Goal: Task Accomplishment & Management: Use online tool/utility

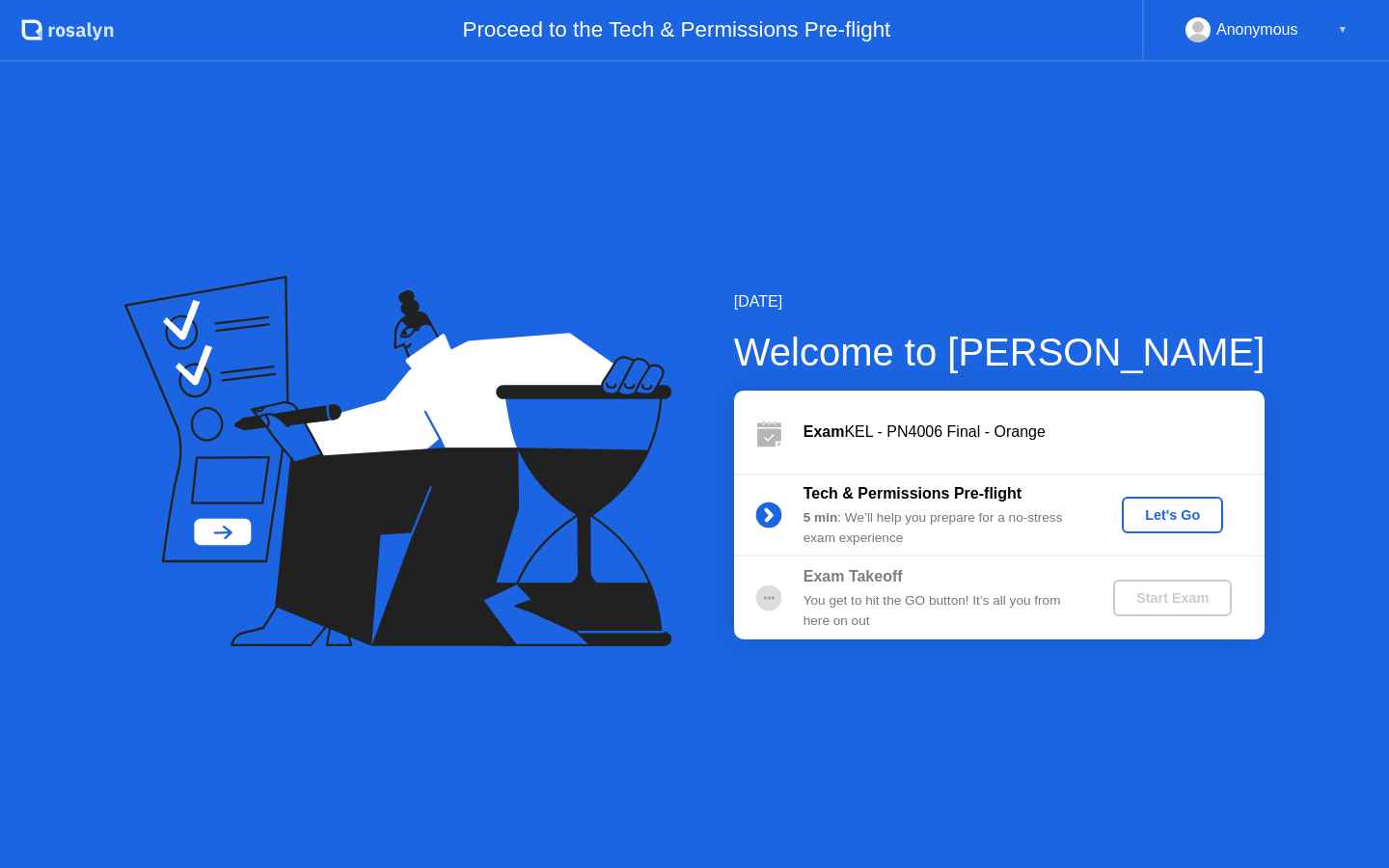
click at [1181, 509] on div "Let's Go" at bounding box center [1172, 514] width 86 height 16
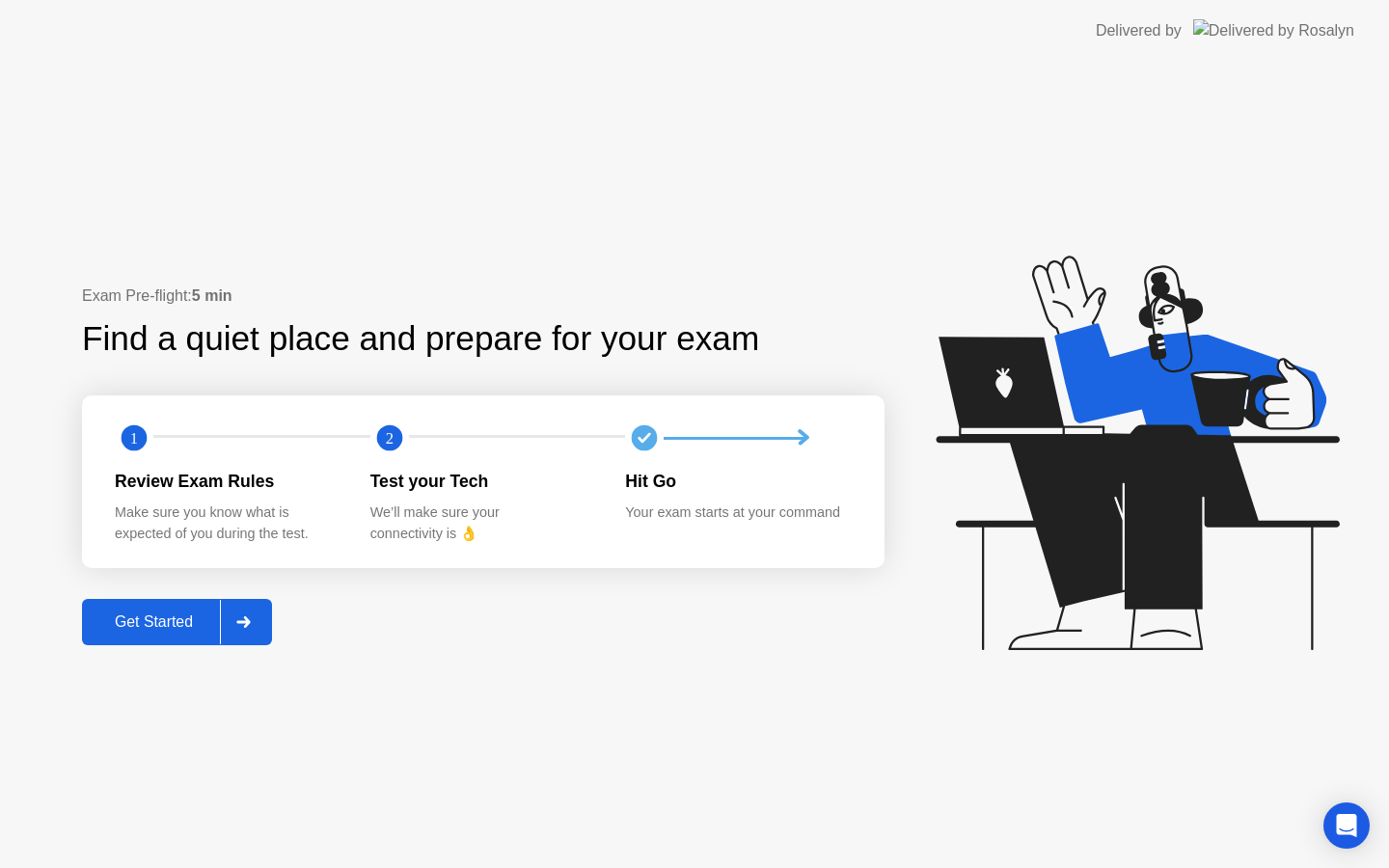
click at [148, 619] on div "Get Started" at bounding box center [154, 622] width 132 height 17
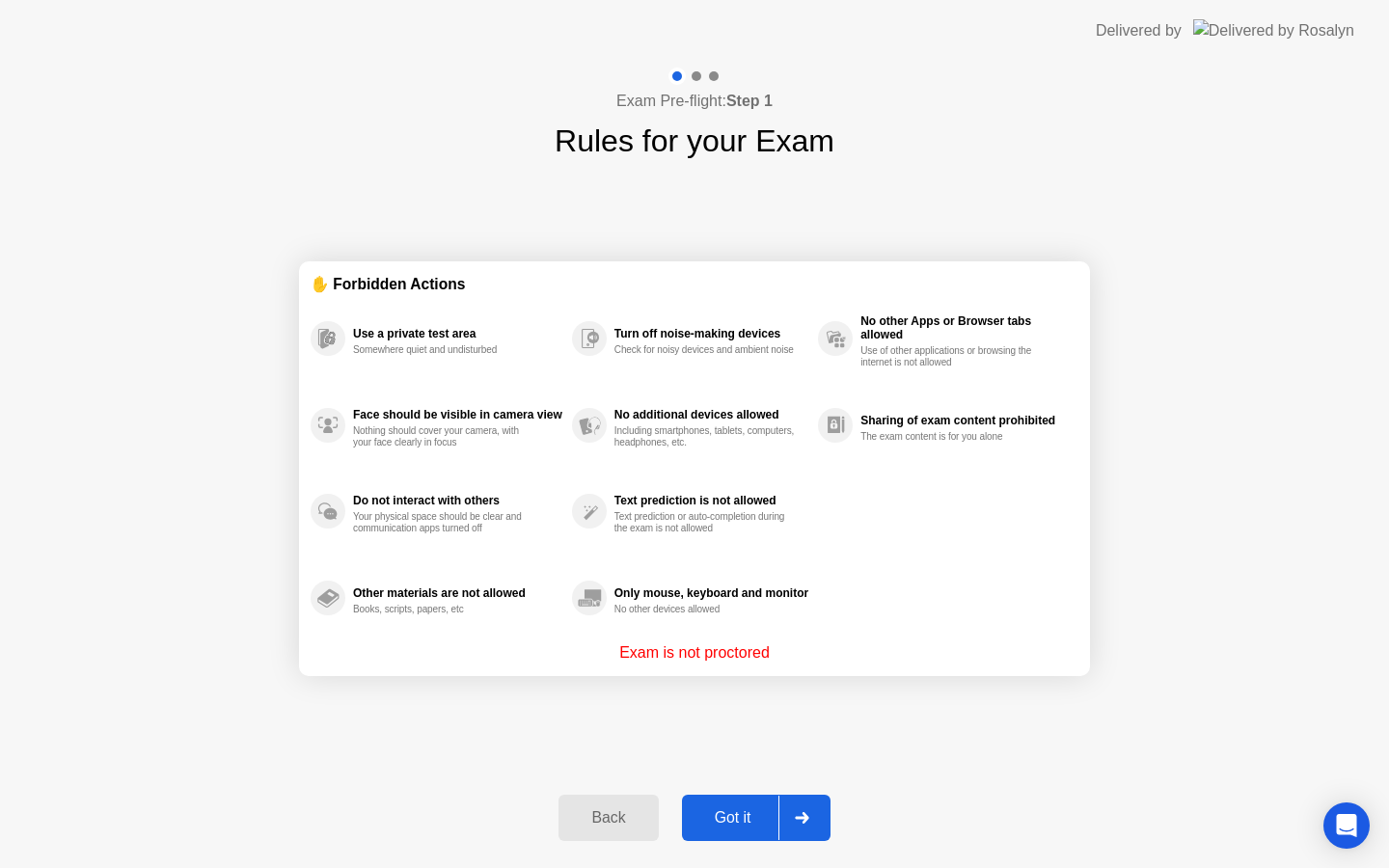
click at [721, 813] on div "Got it" at bounding box center [734, 818] width 91 height 17
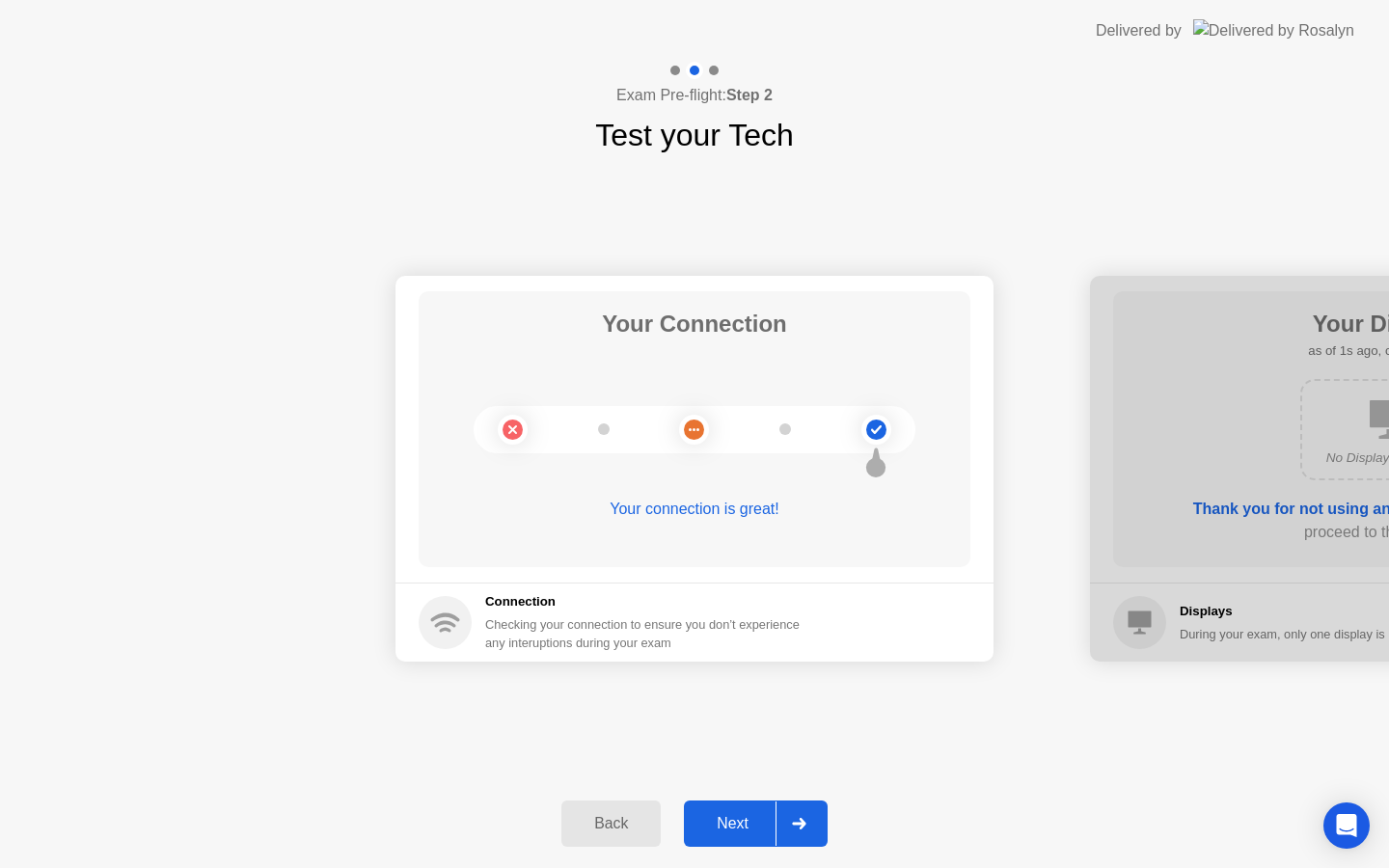
click at [721, 815] on div "Next" at bounding box center [733, 823] width 86 height 17
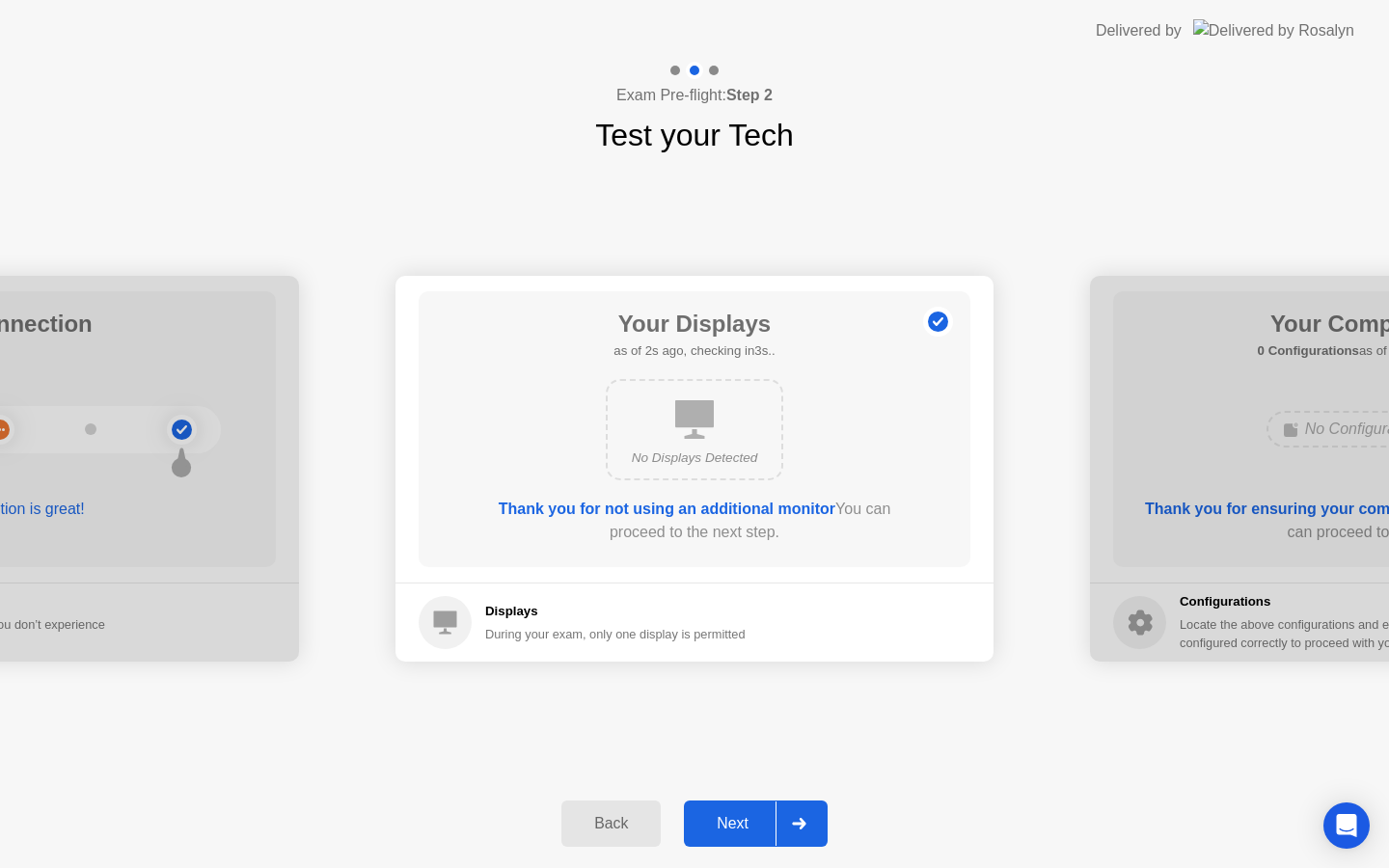
click at [721, 815] on div "Next" at bounding box center [733, 823] width 86 height 17
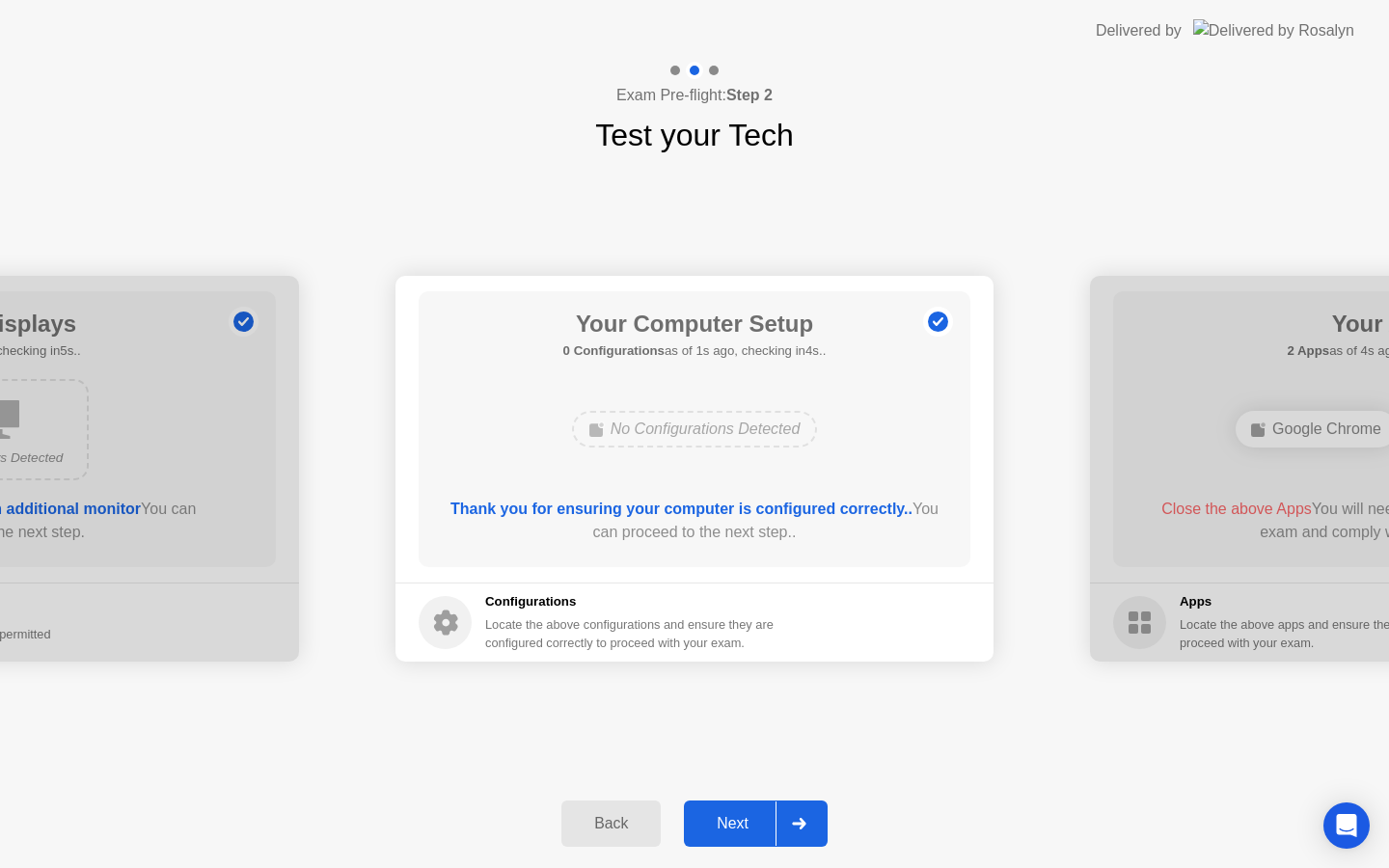
click at [721, 815] on div "Next" at bounding box center [733, 823] width 86 height 17
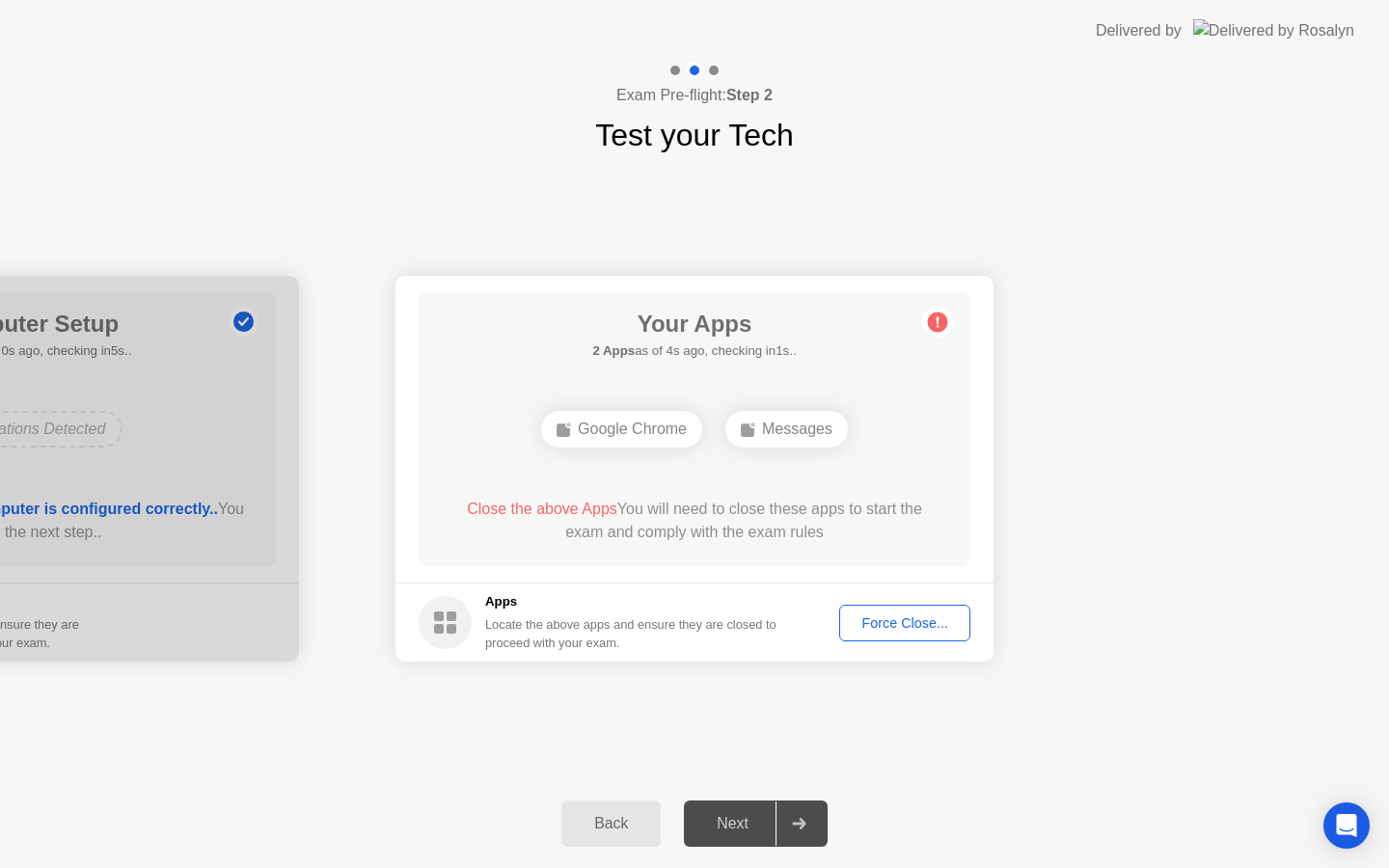
click at [879, 617] on div "Force Close..." at bounding box center [904, 623] width 117 height 16
click at [893, 631] on div "Force Close..." at bounding box center [904, 623] width 117 height 16
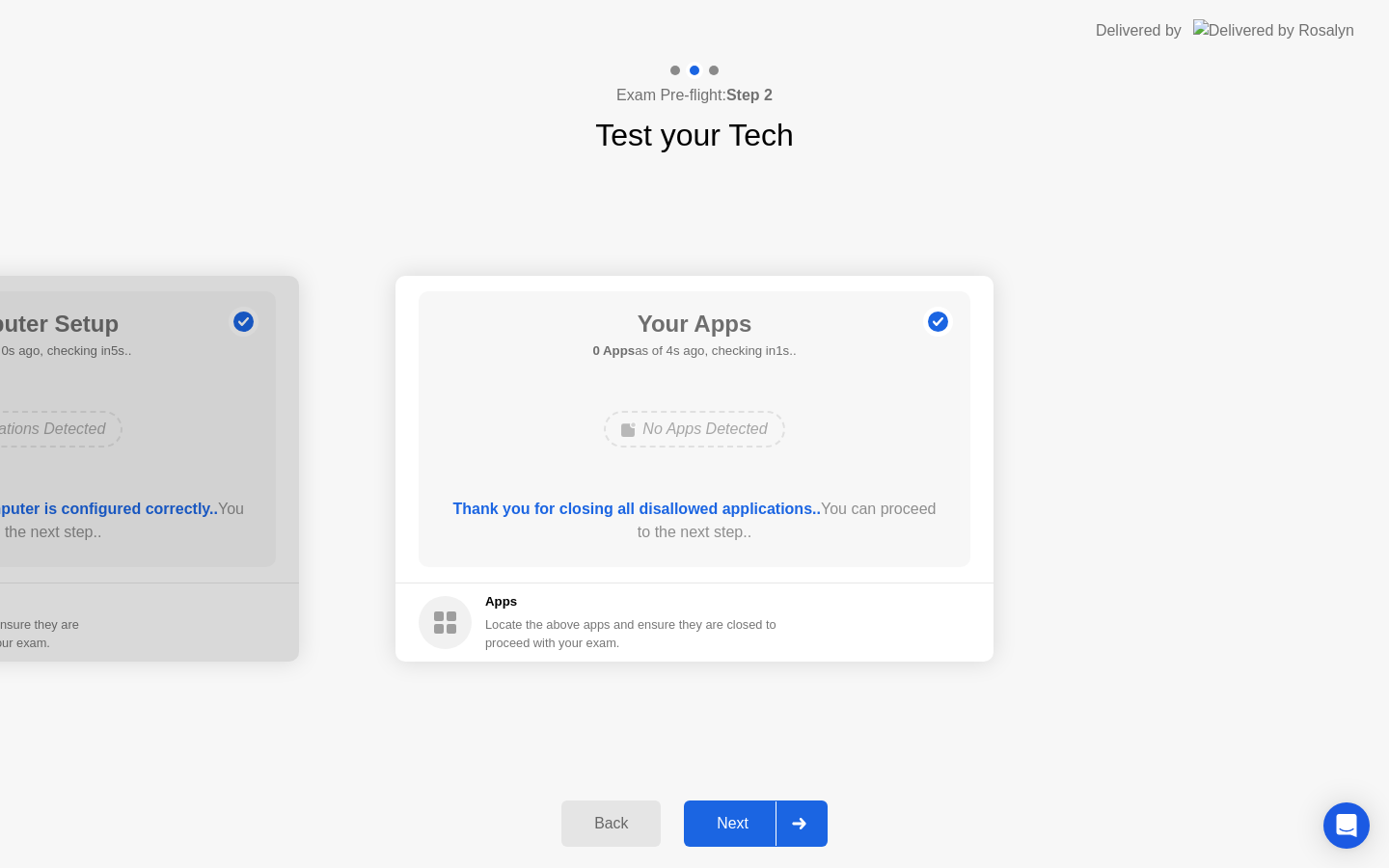
click at [737, 815] on div "Next" at bounding box center [733, 823] width 86 height 17
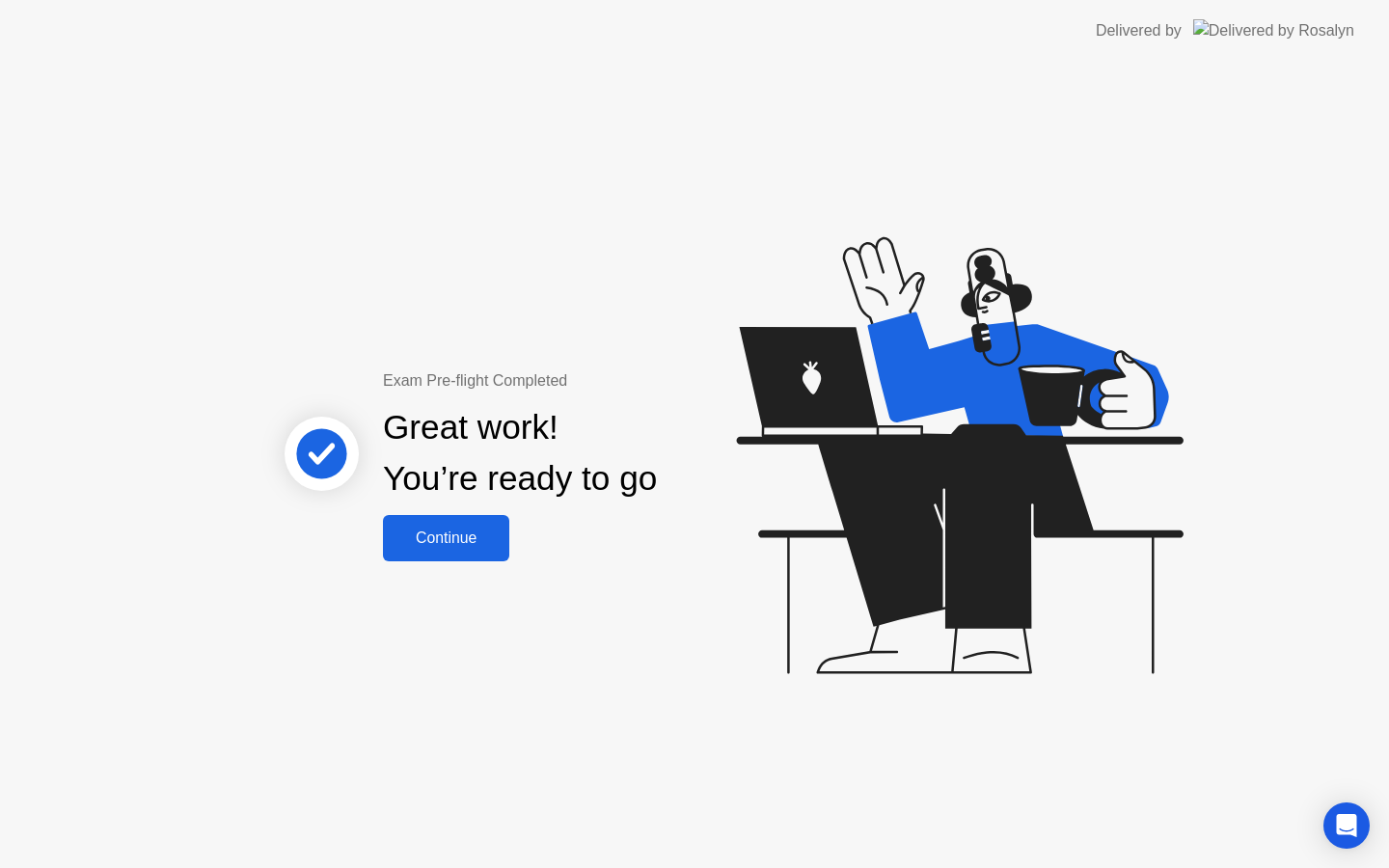
click at [475, 553] on button "Continue" at bounding box center [446, 538] width 126 height 46
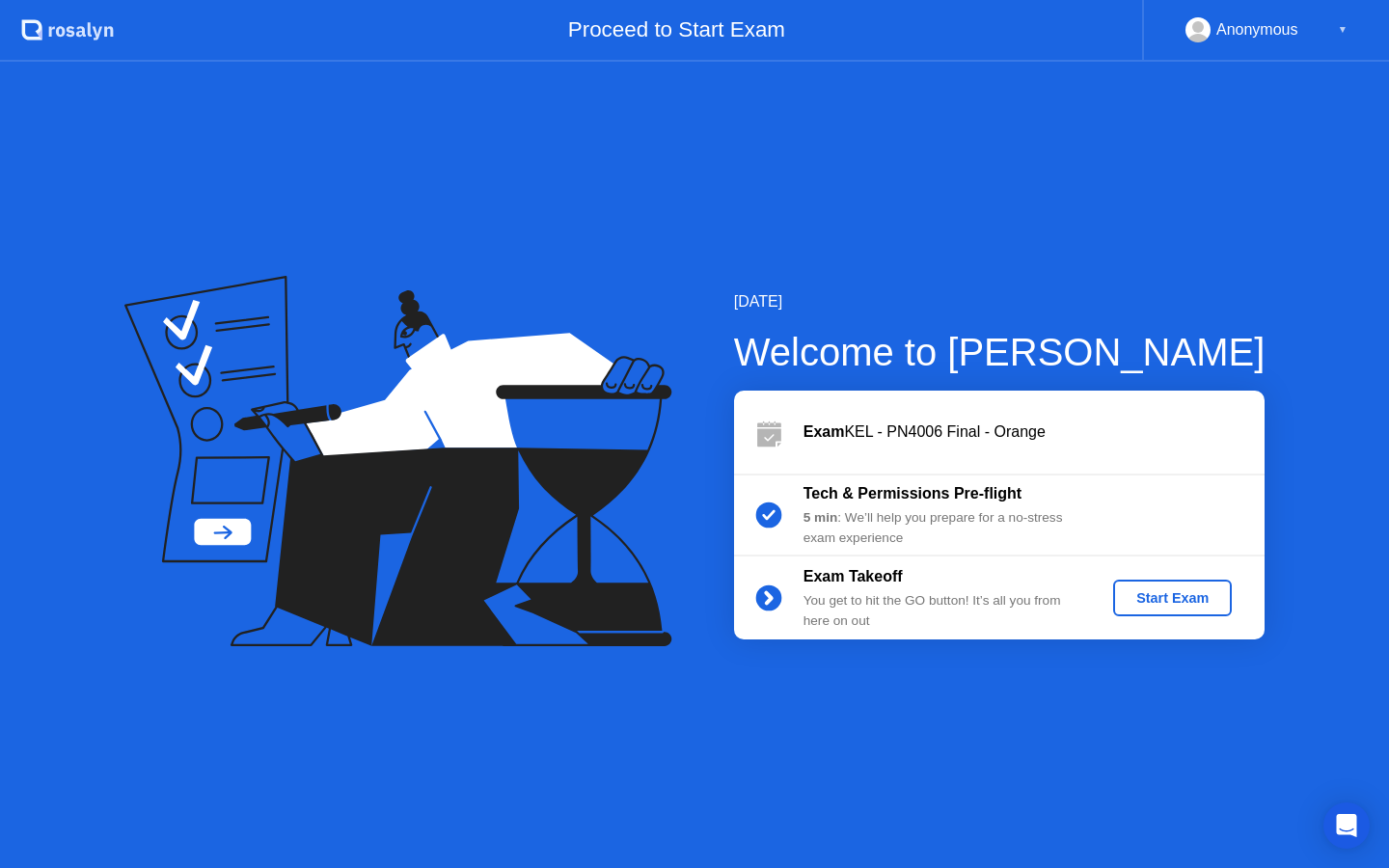
click at [1183, 604] on div "Start Exam" at bounding box center [1172, 598] width 103 height 16
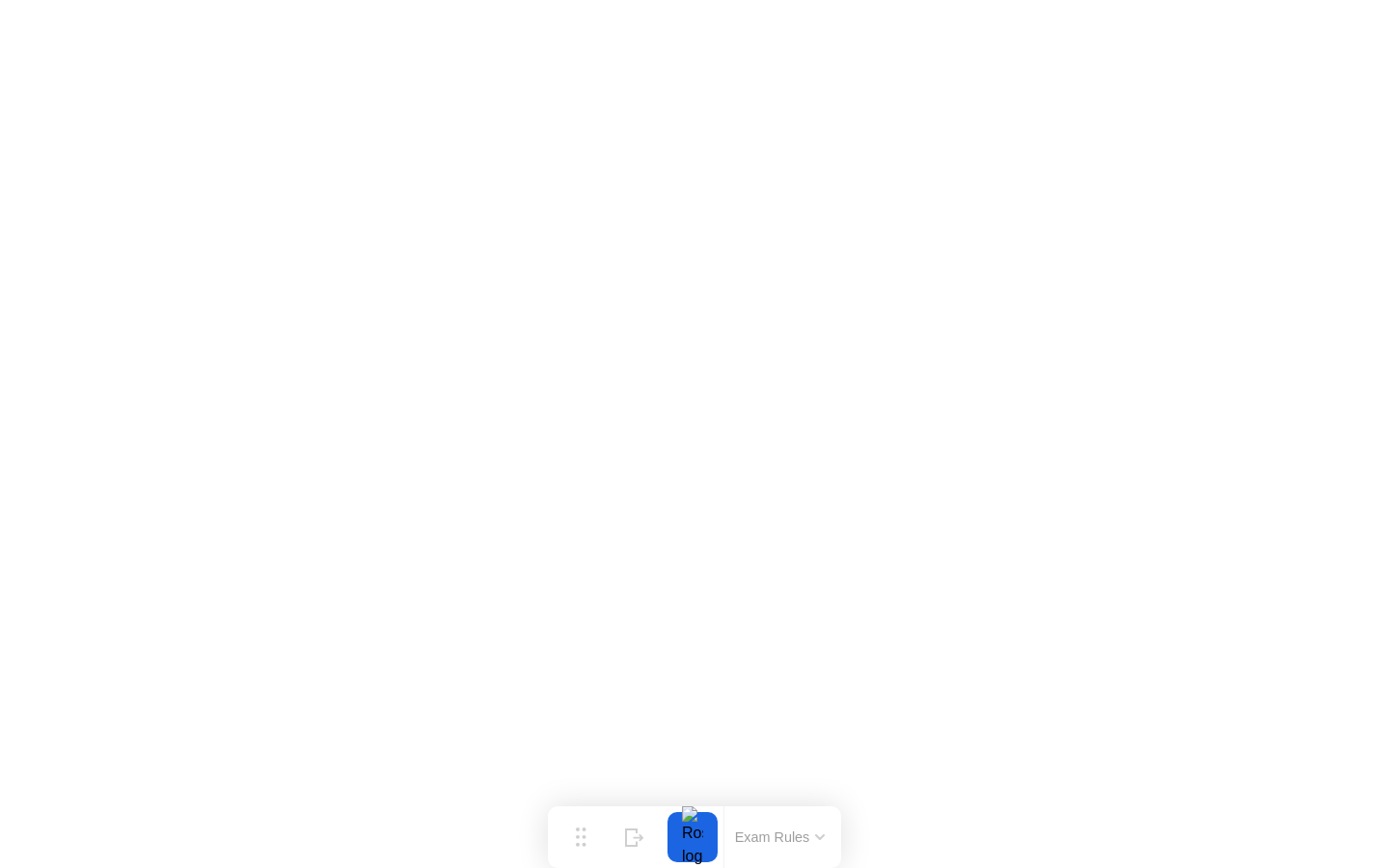
click at [820, 834] on icon at bounding box center [820, 837] width 10 height 6
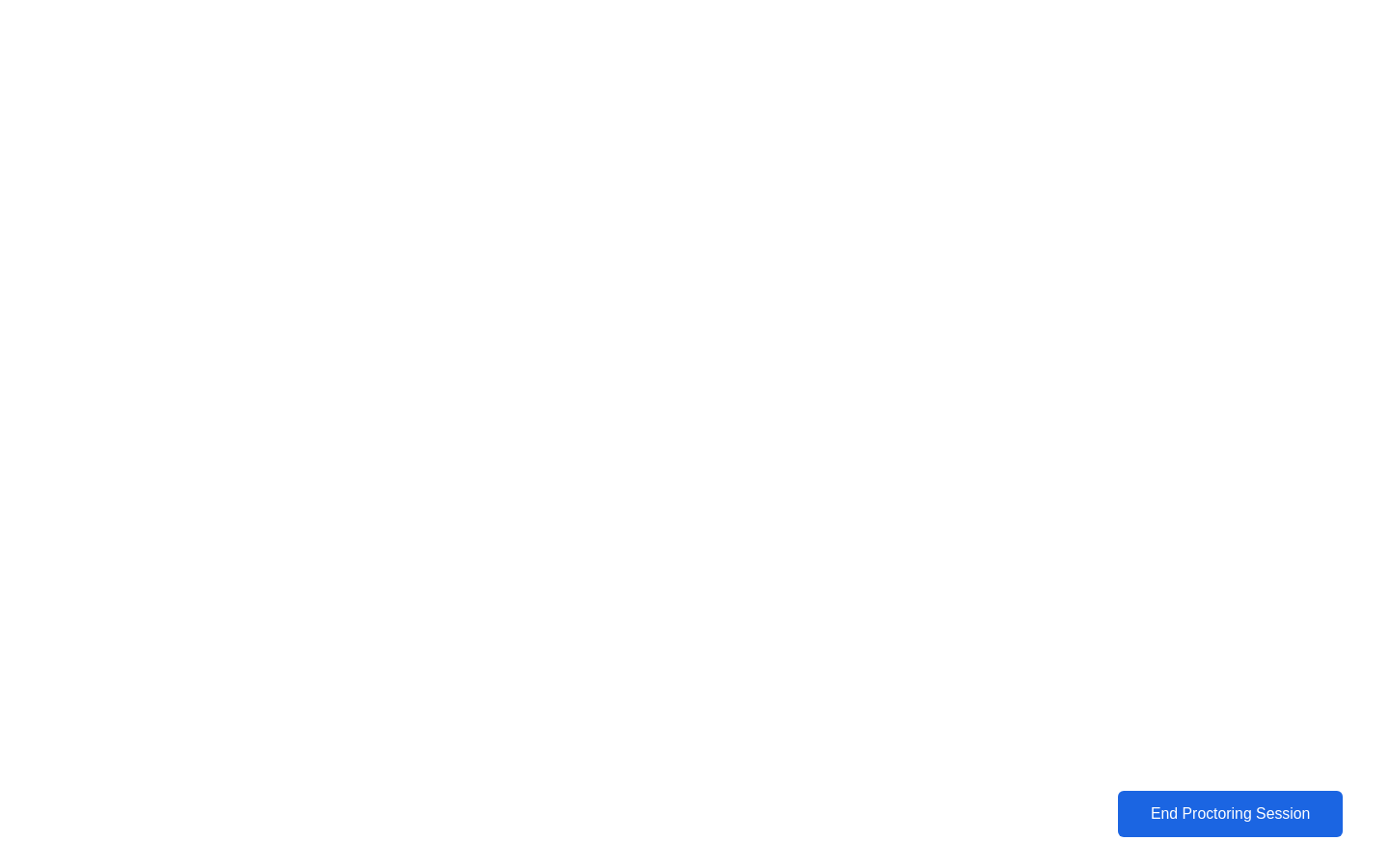
click at [1280, 805] on div "End Proctoring Session" at bounding box center [1230, 814] width 215 height 17
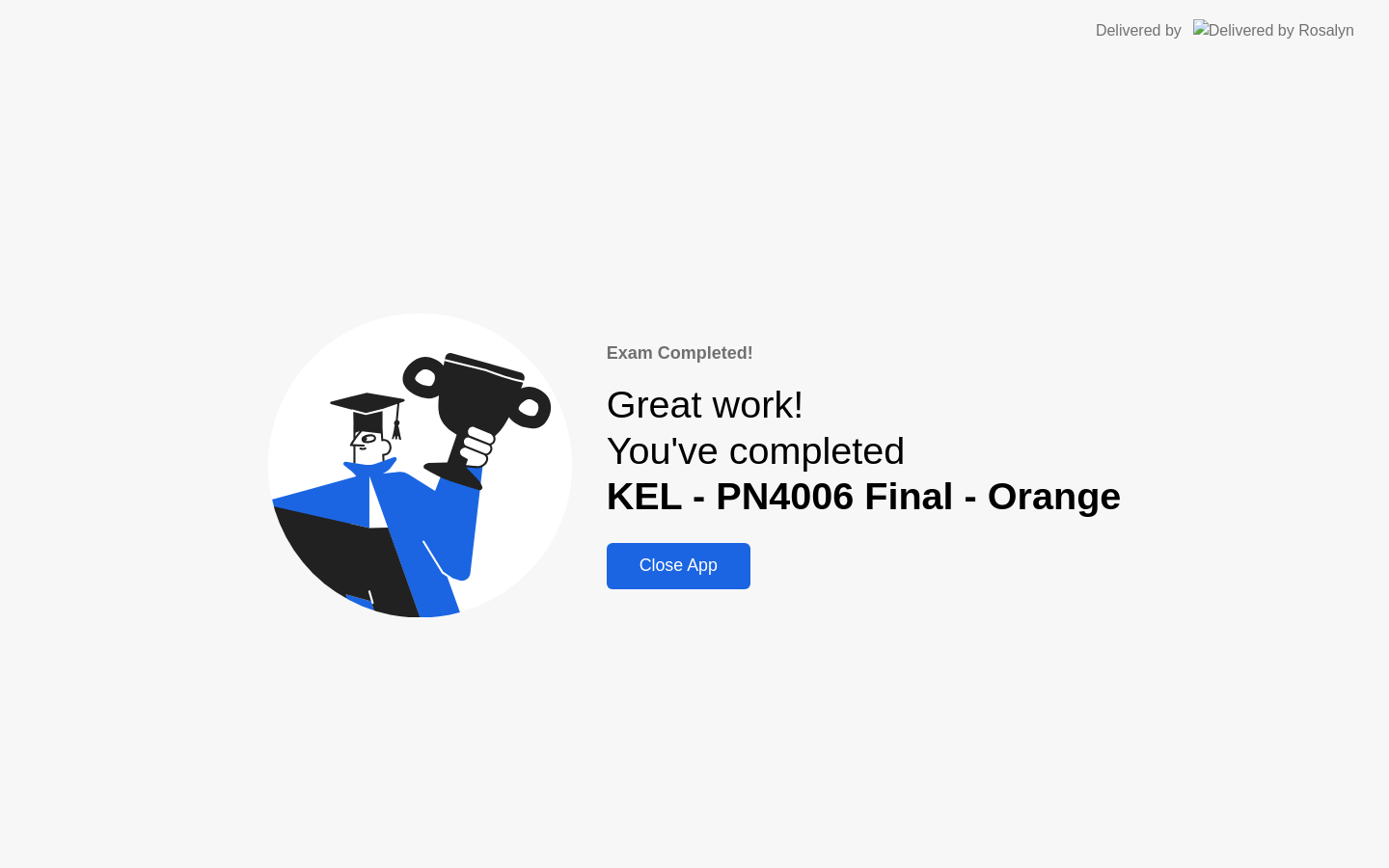
click at [720, 567] on div "Close App" at bounding box center [679, 565] width 132 height 20
